Goal: Transaction & Acquisition: Purchase product/service

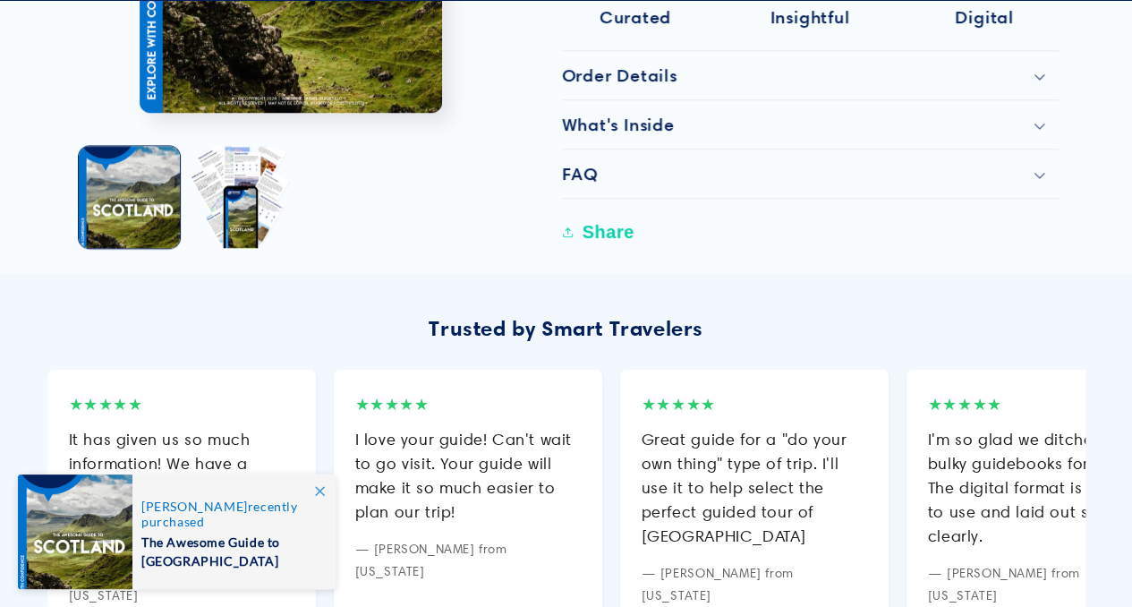
scroll to position [1074, 0]
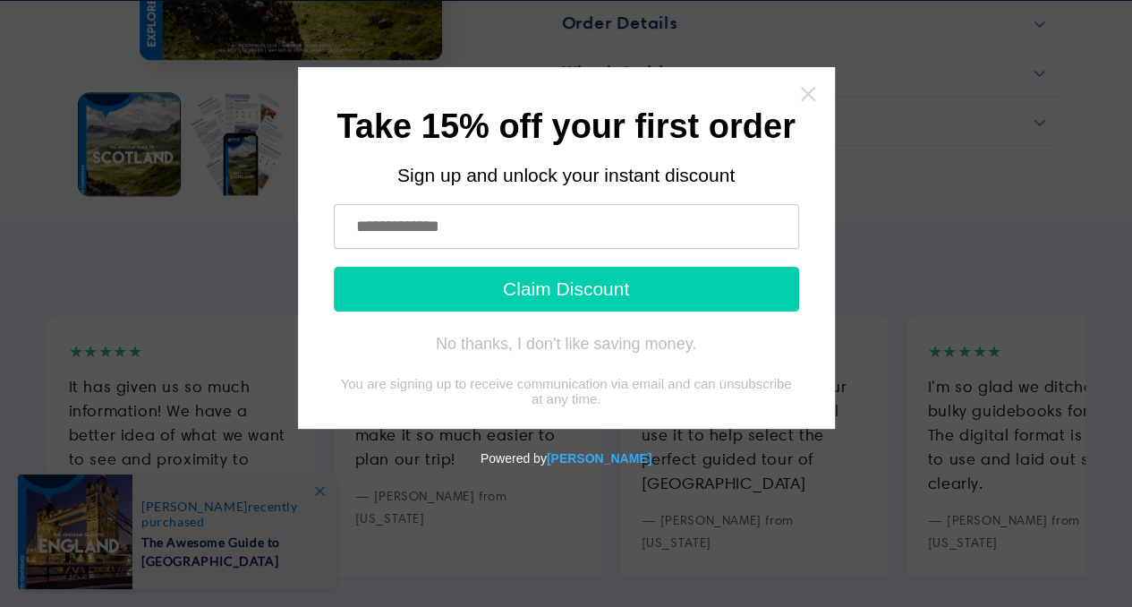
click at [803, 96] on icon "Close widget" at bounding box center [808, 94] width 18 height 18
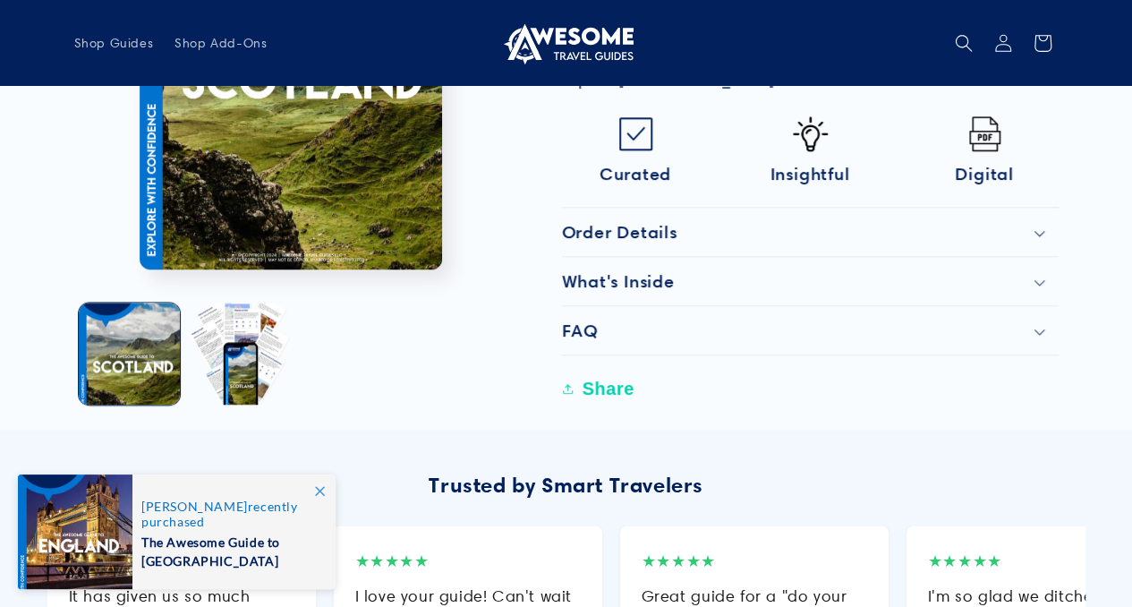
scroll to position [716, 0]
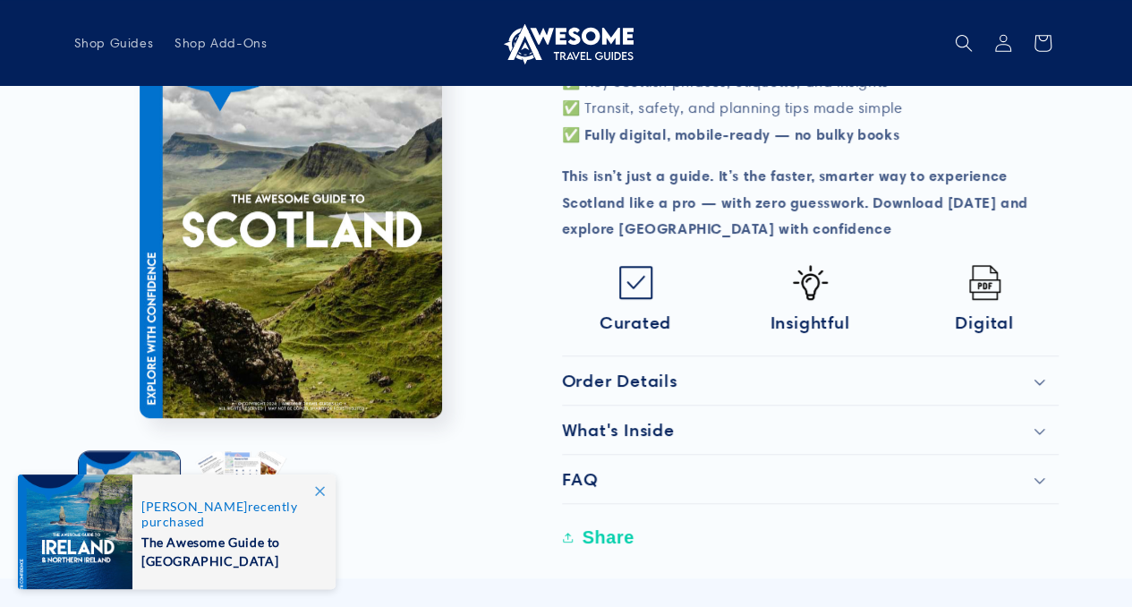
click at [1042, 420] on summary "What's Inside" at bounding box center [810, 430] width 497 height 48
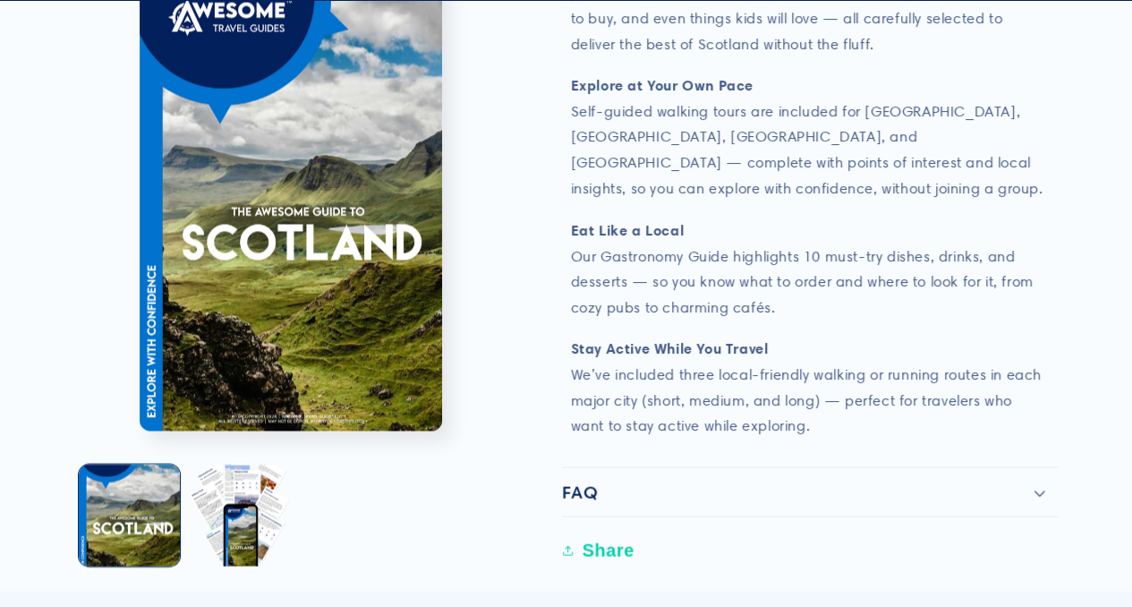
scroll to position [1701, 0]
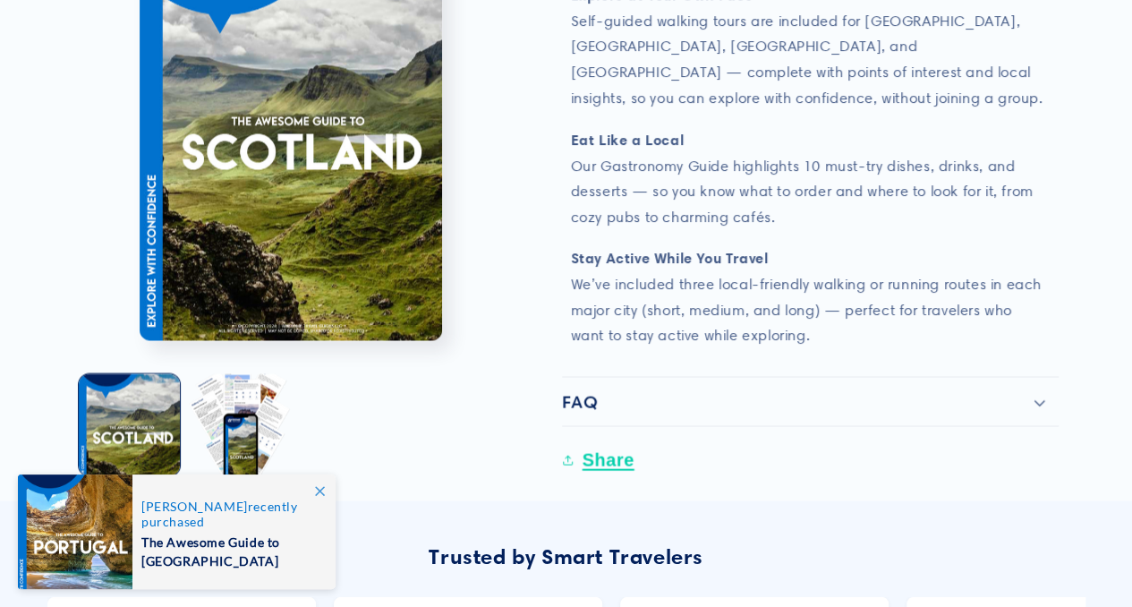
click at [608, 440] on button "Share" at bounding box center [601, 459] width 78 height 39
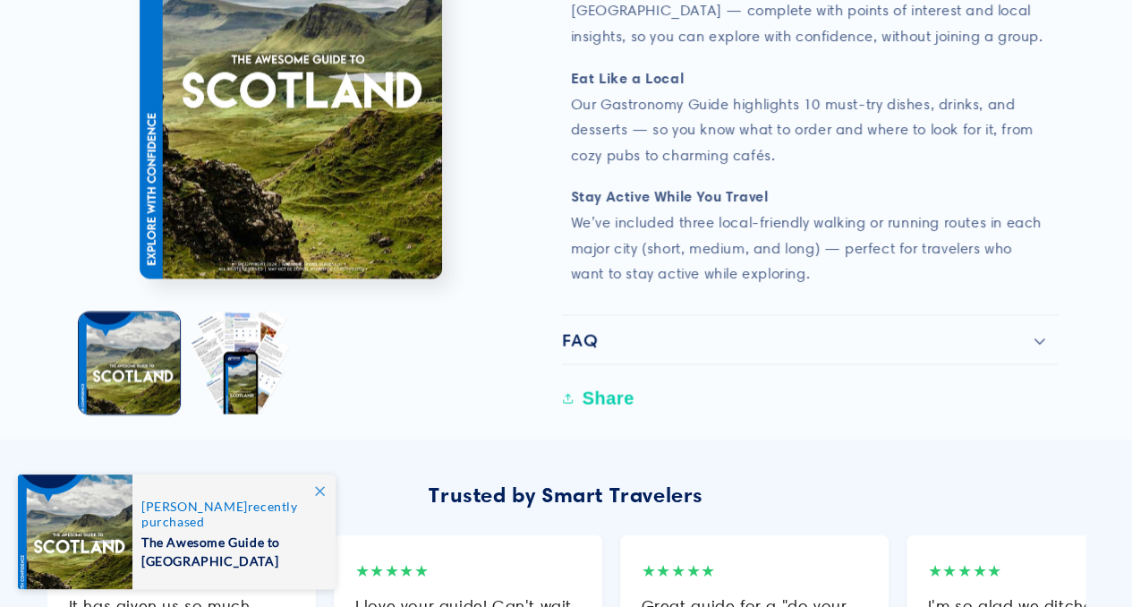
scroll to position [1790, 0]
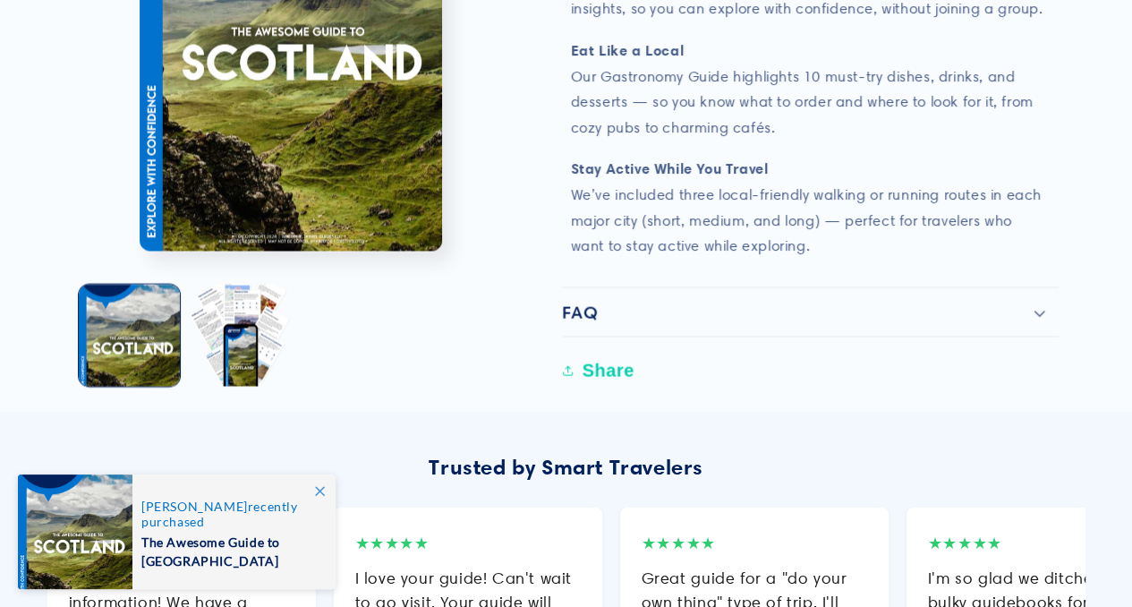
click at [1042, 302] on div "FAQ" at bounding box center [810, 312] width 497 height 21
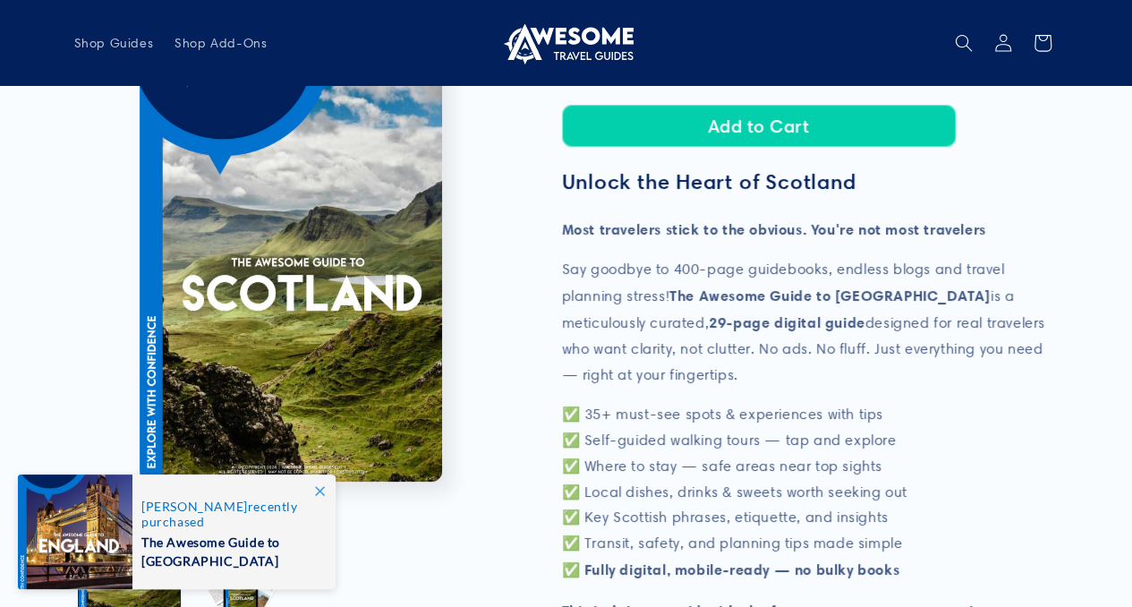
scroll to position [179, 0]
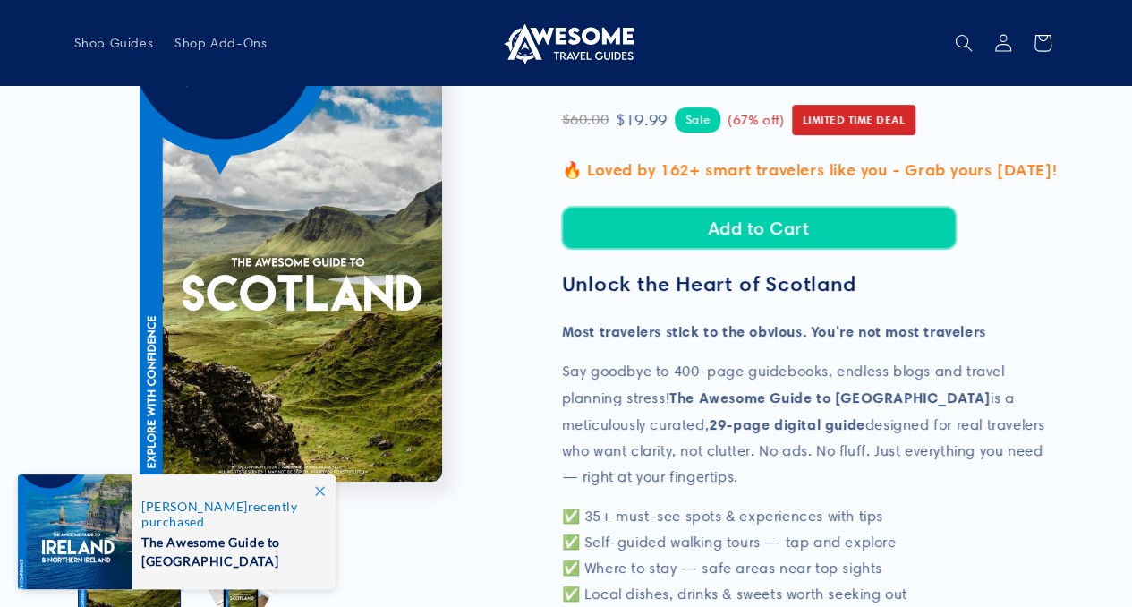
click at [775, 223] on button "Add to Cart" at bounding box center [759, 228] width 394 height 42
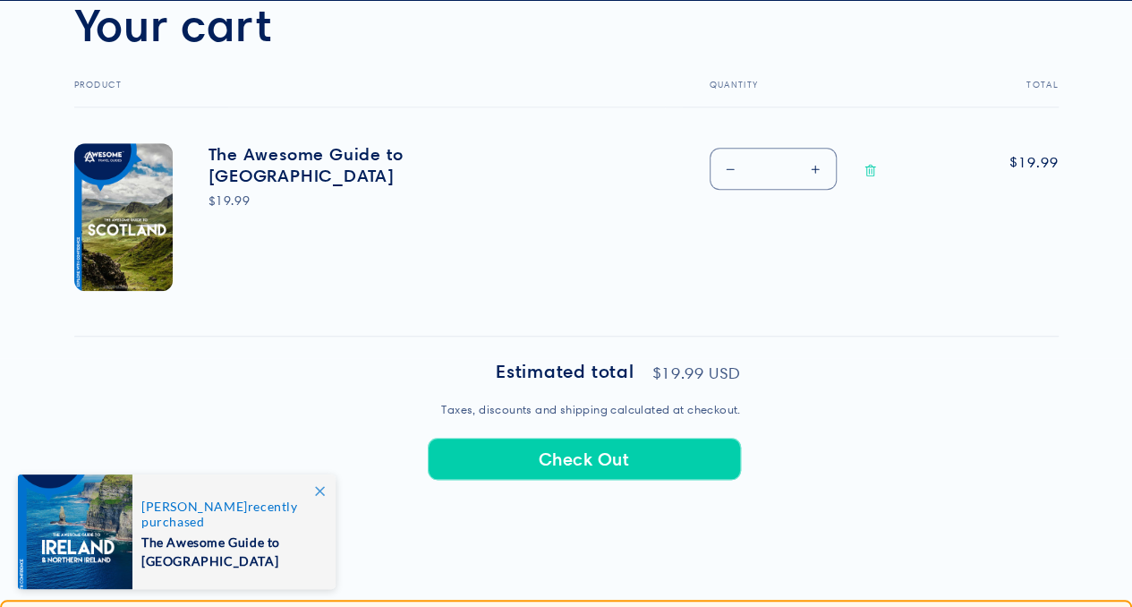
scroll to position [627, 0]
